Goal: Task Accomplishment & Management: Manage account settings

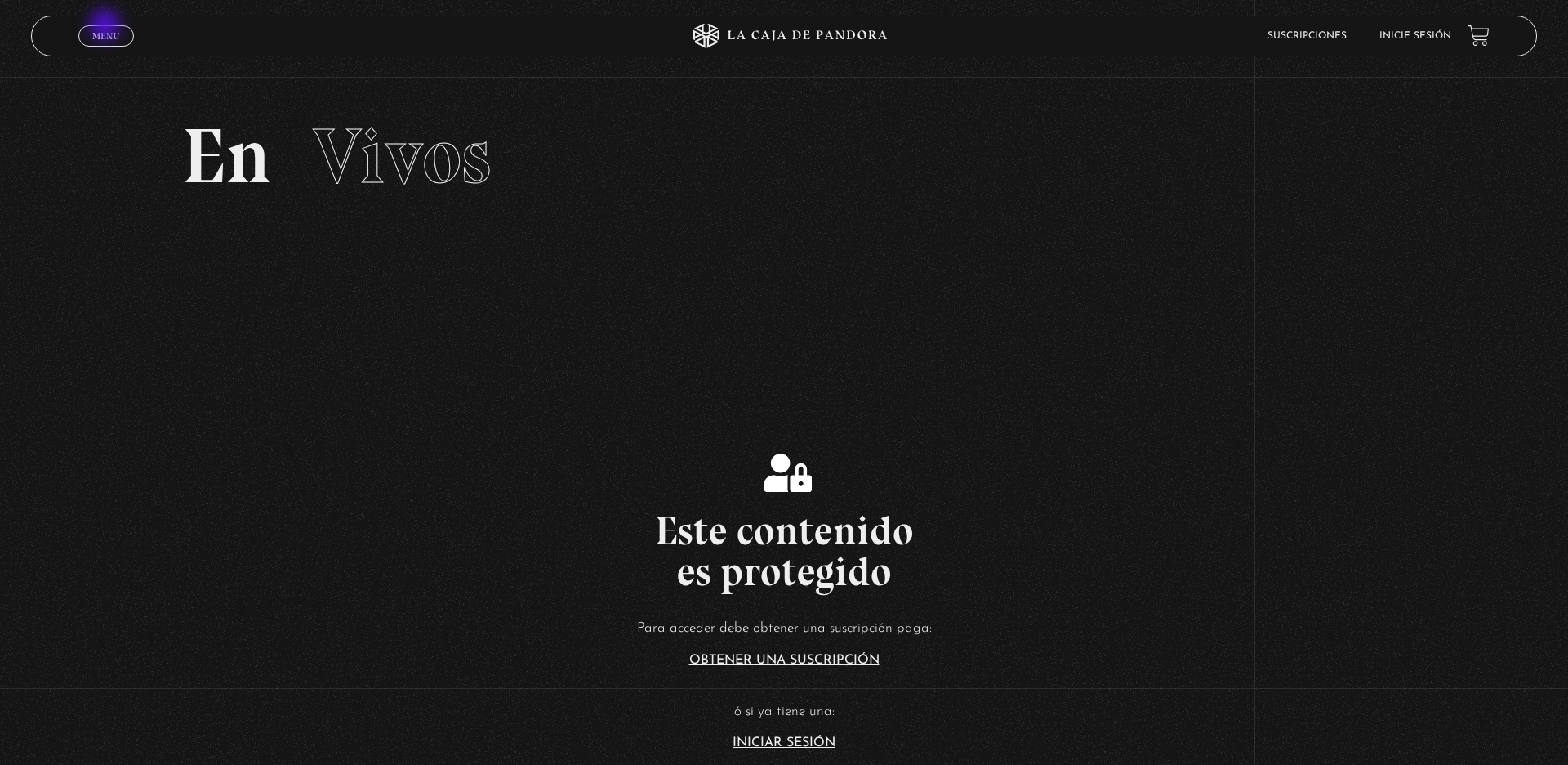
click at [107, 27] on link "Menu Cerrar" at bounding box center [105, 36] width 55 height 21
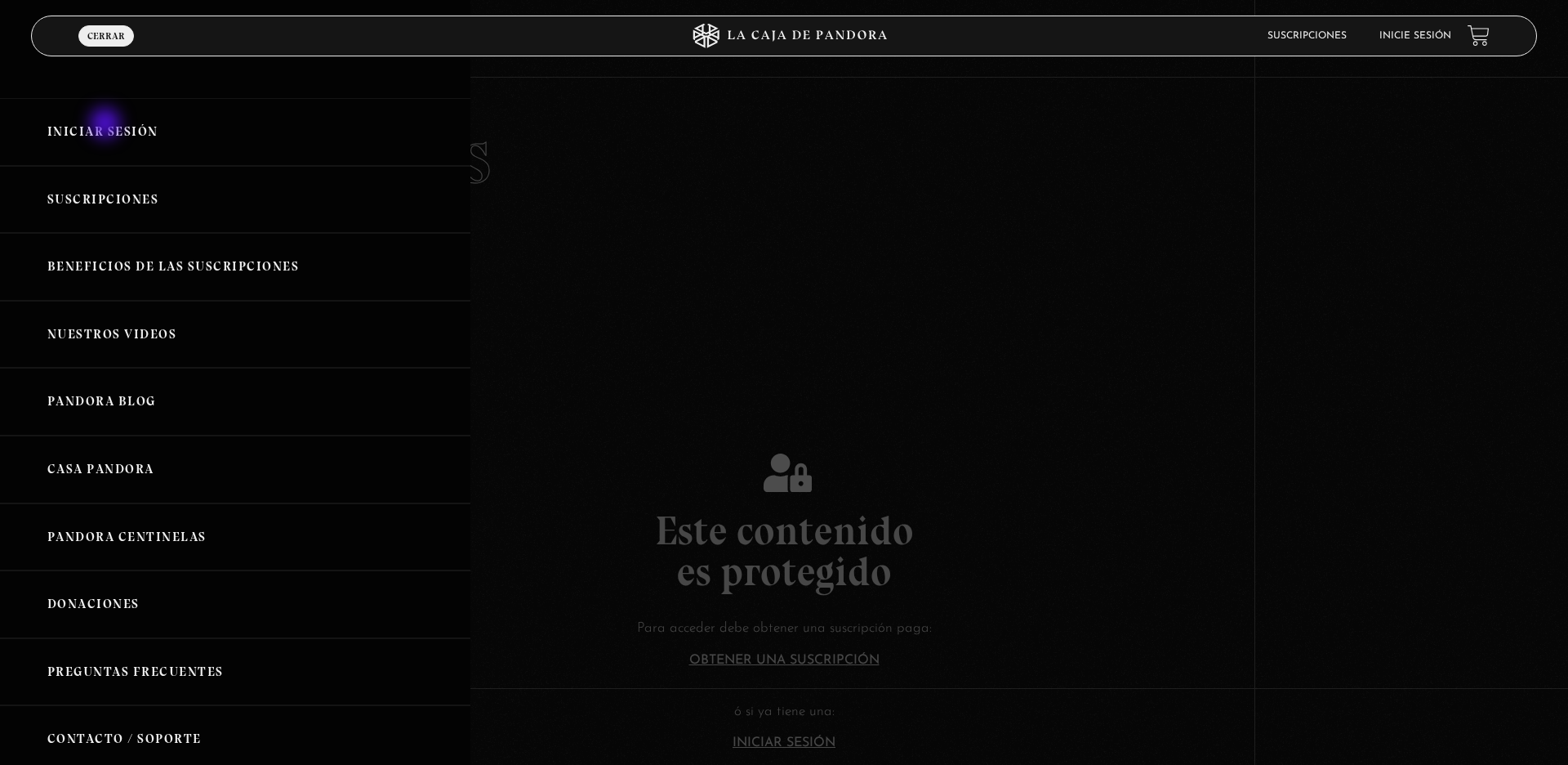
click at [107, 125] on link "Iniciar Sesión" at bounding box center [235, 132] width 471 height 68
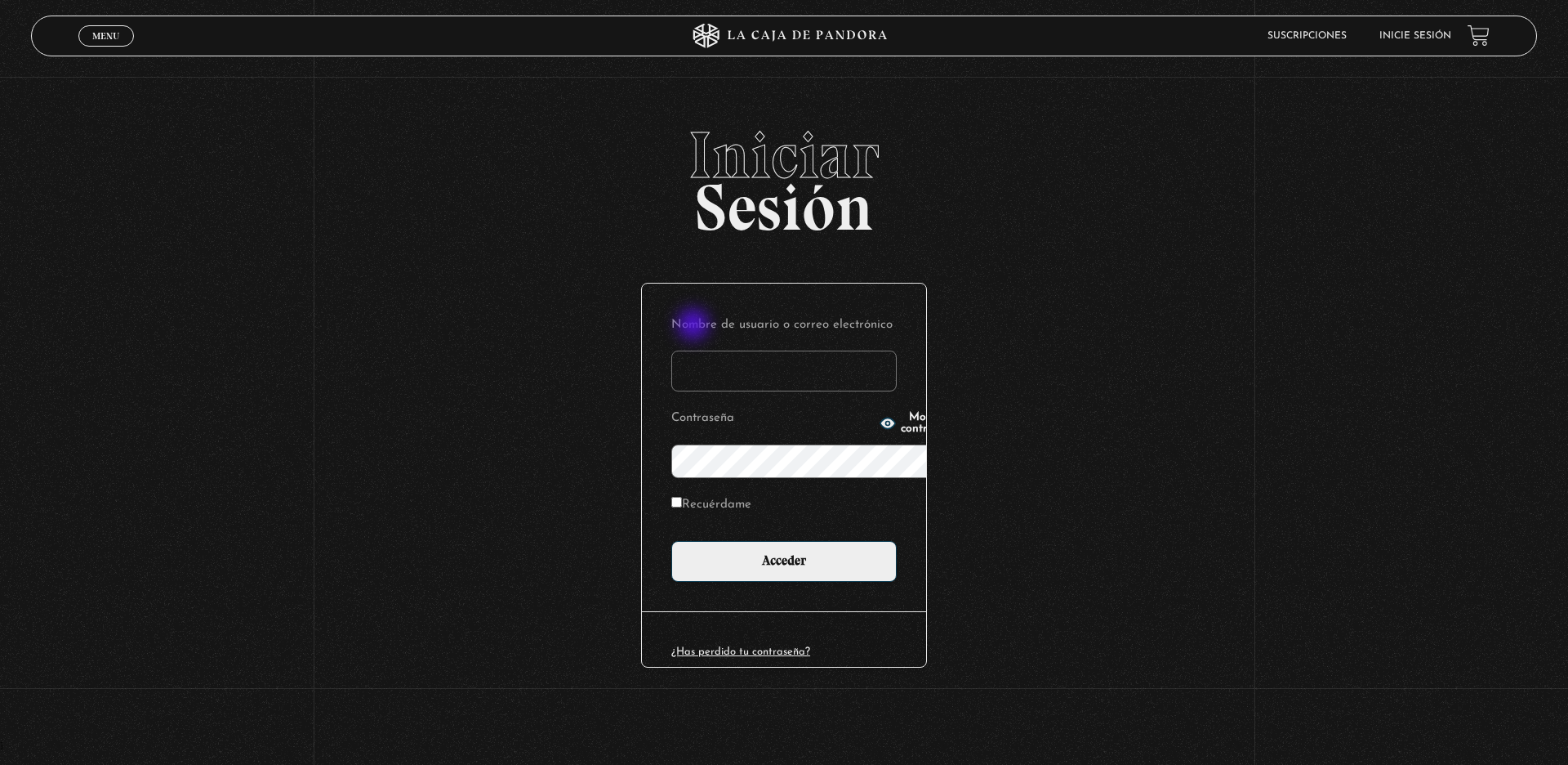
click at [695, 350] on input "Nombre de usuario o correo electrónico" at bounding box center [783, 370] width 225 height 41
